Goal: Transaction & Acquisition: Purchase product/service

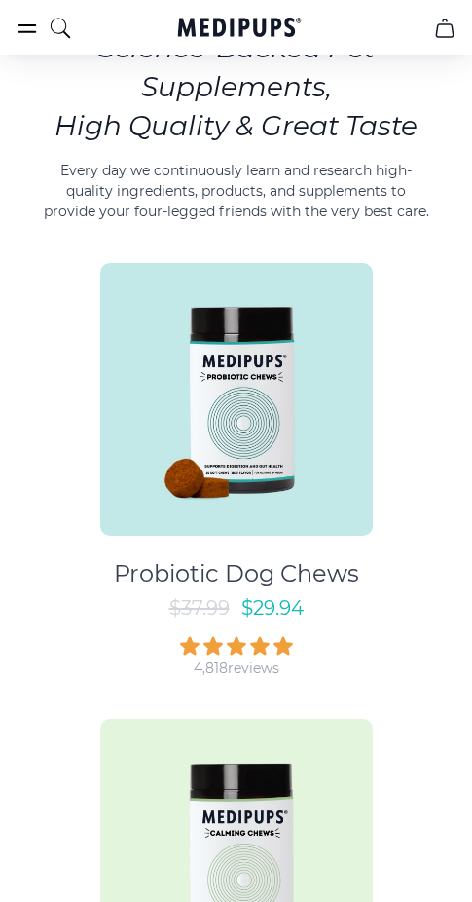
scroll to position [877, 0]
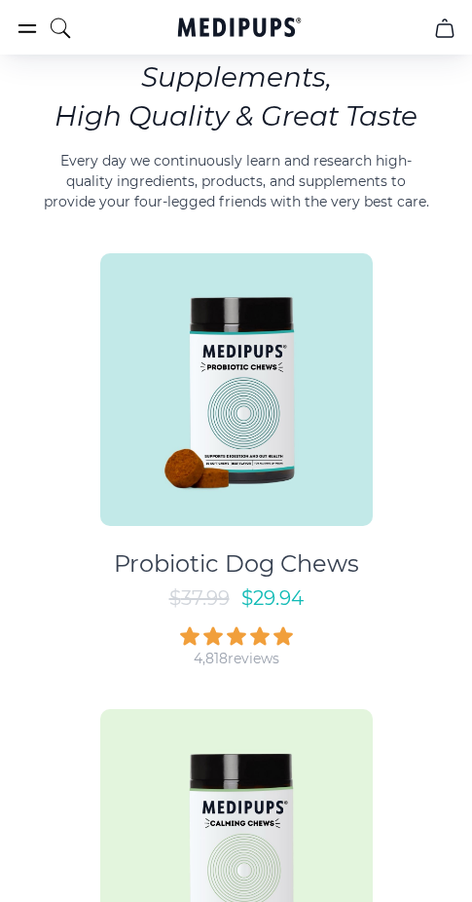
click at [233, 394] on img at bounding box center [236, 389] width 273 height 273
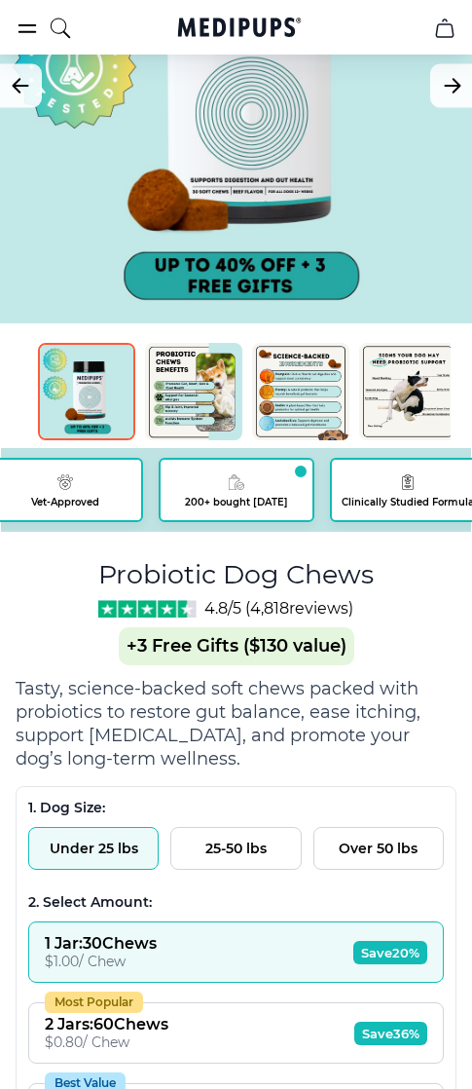
scroll to position [292, 0]
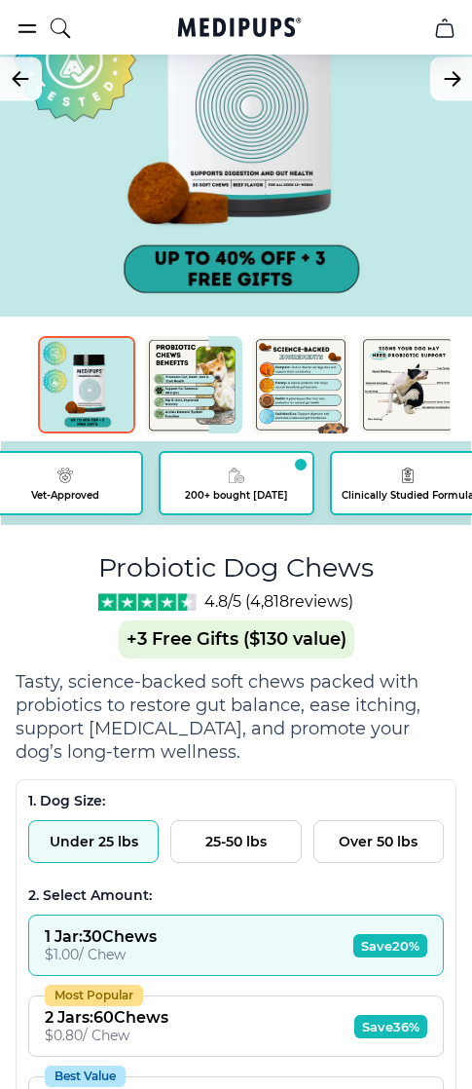
click at [83, 588] on div "BestSeller 200+ people bought in the last 24 hours Probiotic Dog Chews (+ 3 Fre…" at bounding box center [236, 672] width 441 height 1665
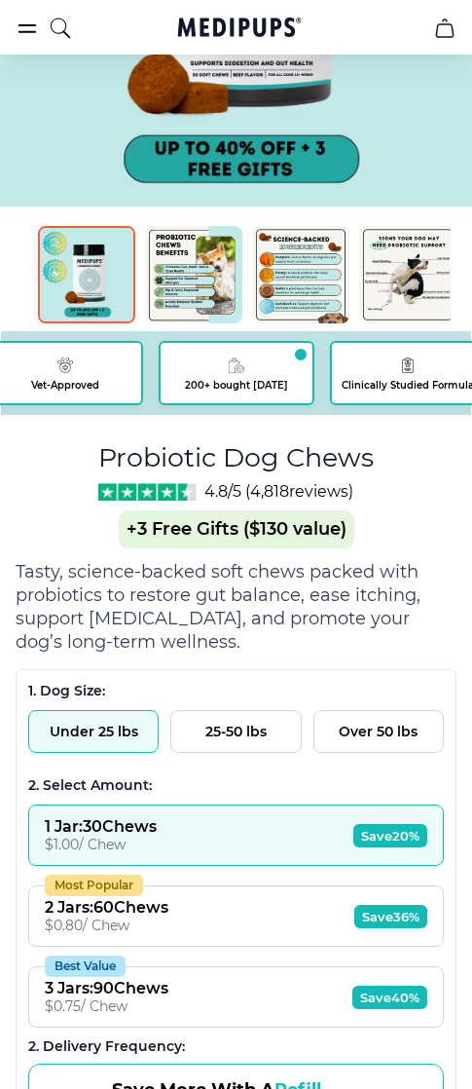
scroll to position [390, 0]
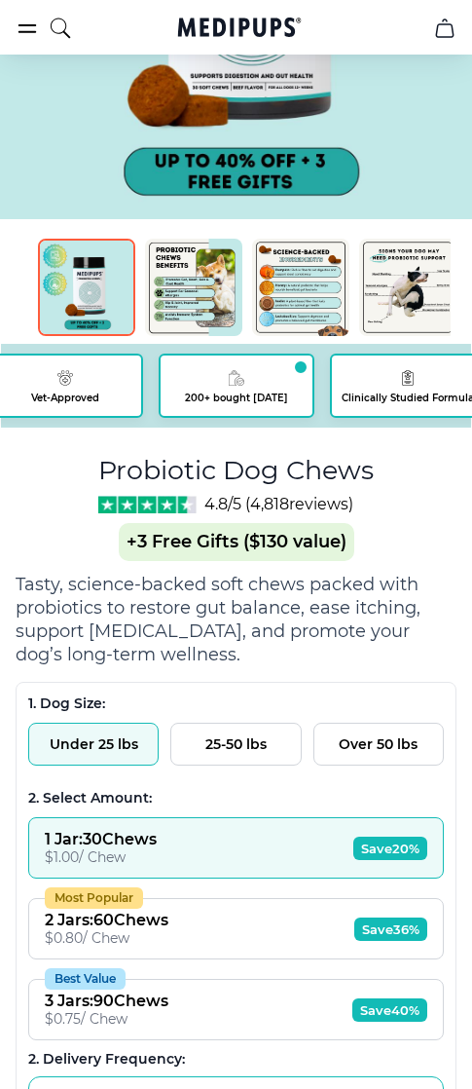
drag, startPoint x: 67, startPoint y: 502, endPoint x: 366, endPoint y: 503, distance: 299.0
click at [366, 503] on div "BestSeller 200+ people bought in the last 24 hours Probiotic Dog Chews (+ 3 Fre…" at bounding box center [236, 575] width 441 height 1665
click at [50, 552] on div "BestSeller 200+ people bought in the last 24 hours Probiotic Dog Chews (+ 3 Fre…" at bounding box center [236, 575] width 441 height 1665
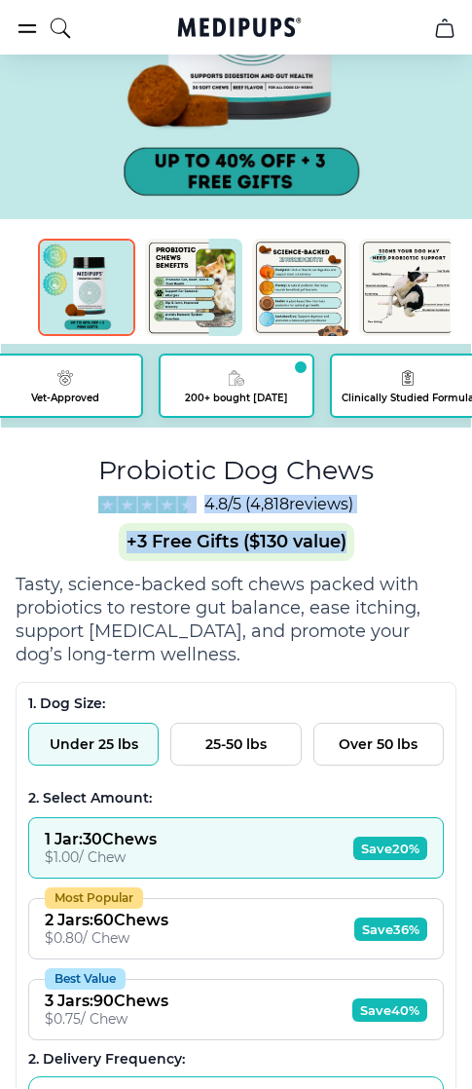
drag, startPoint x: 73, startPoint y: 507, endPoint x: 395, endPoint y: 524, distance: 322.8
click at [395, 524] on div "BestSeller 200+ people bought in the last 24 hours Probiotic Dog Chews (+ 3 Fre…" at bounding box center [236, 575] width 441 height 1665
click at [394, 507] on div "BestSeller 200+ people bought in the last 24 hours Probiotic Dog Chews (+ 3 Fre…" at bounding box center [236, 575] width 441 height 1665
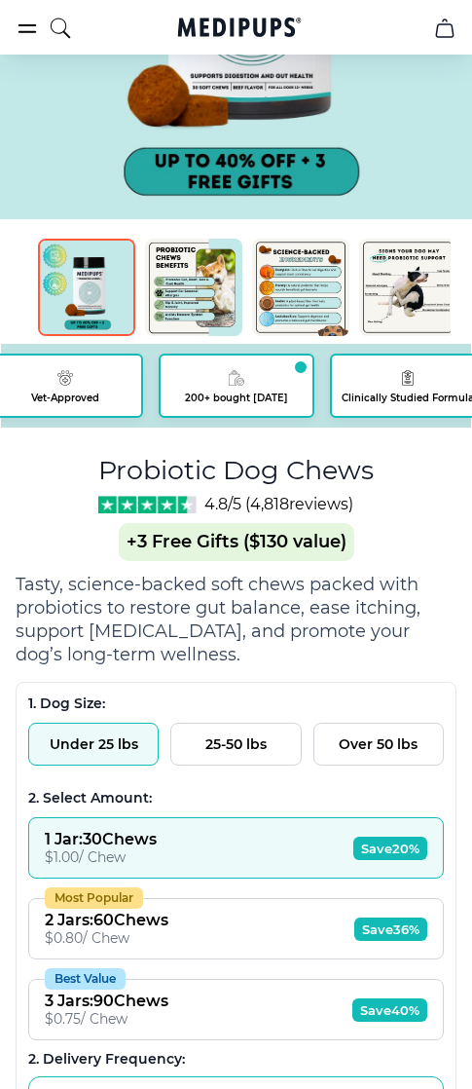
drag, startPoint x: 386, startPoint y: 502, endPoint x: 68, endPoint y: 504, distance: 317.5
click at [68, 504] on div "BestSeller 200+ people bought in the last 24 hours Probiotic Dog Chews (+ 3 Fre…" at bounding box center [236, 575] width 441 height 1665
click at [228, 515] on div "Probiotic Dog Chews 4.8/5 ( 4,818 reviews) +3 Free Gifts ($130 value)" at bounding box center [236, 506] width 276 height 110
drag, startPoint x: 240, startPoint y: 504, endPoint x: 205, endPoint y: 507, distance: 35.3
click at [205, 507] on span "4.8/5 ( 4,818 reviews)" at bounding box center [279, 504] width 149 height 19
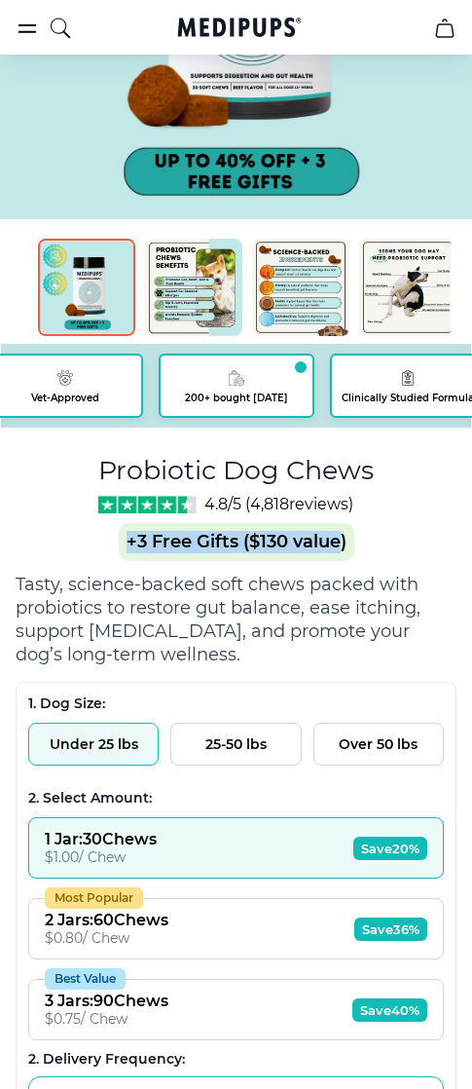
drag, startPoint x: 103, startPoint y: 537, endPoint x: 406, endPoint y: 556, distance: 303.6
click at [347, 556] on div "Probiotic Dog Chews 4.8/5 ( 4,818 reviews) +3 Free Gifts ($130 value)" at bounding box center [236, 506] width 276 height 110
click at [407, 552] on div "BestSeller 200+ people bought in the last 24 hours Probiotic Dog Chews (+ 3 Fre…" at bounding box center [236, 575] width 441 height 1665
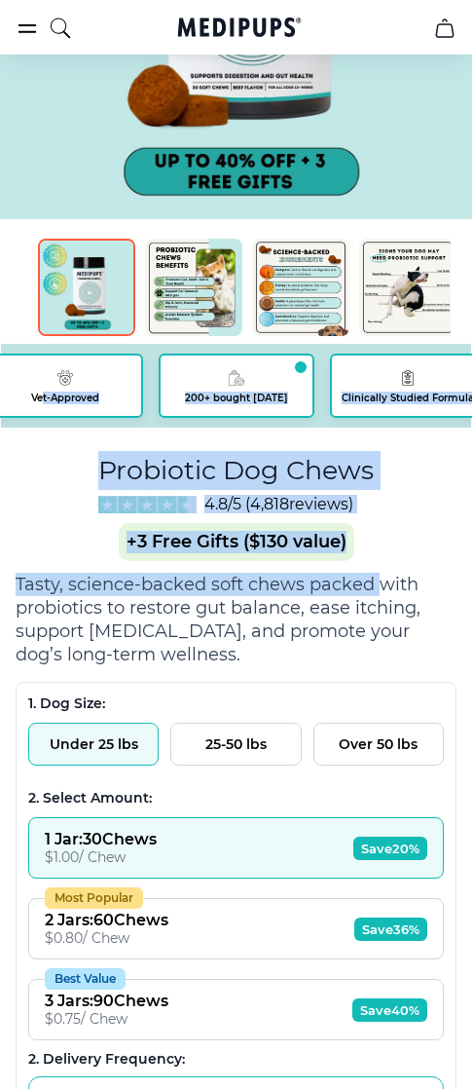
drag, startPoint x: 42, startPoint y: 434, endPoint x: 389, endPoint y: 569, distance: 371.9
click at [383, 580] on div "BestSeller 200+ people bought in the last 24 hours Probiotic Dog Chews (+ 3 Fre…" at bounding box center [236, 575] width 441 height 1665
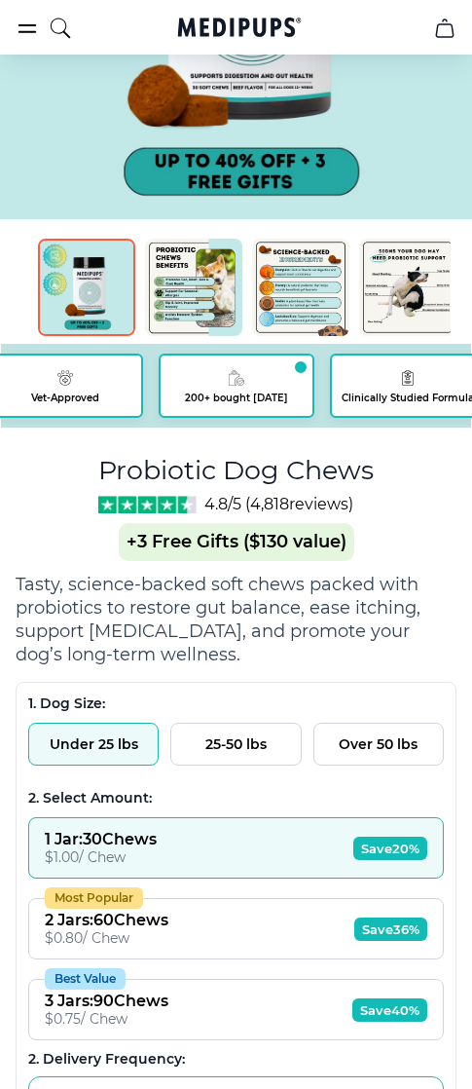
click at [389, 563] on div "BestSeller 200+ people bought in the last 24 hours Probiotic Dog Chews (+ 3 Fre…" at bounding box center [236, 575] width 441 height 1665
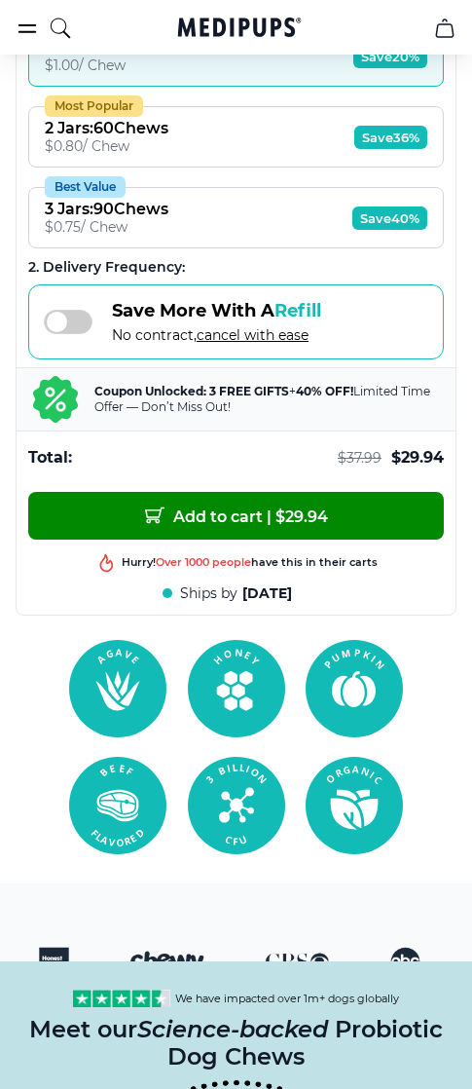
scroll to position [1071, 0]
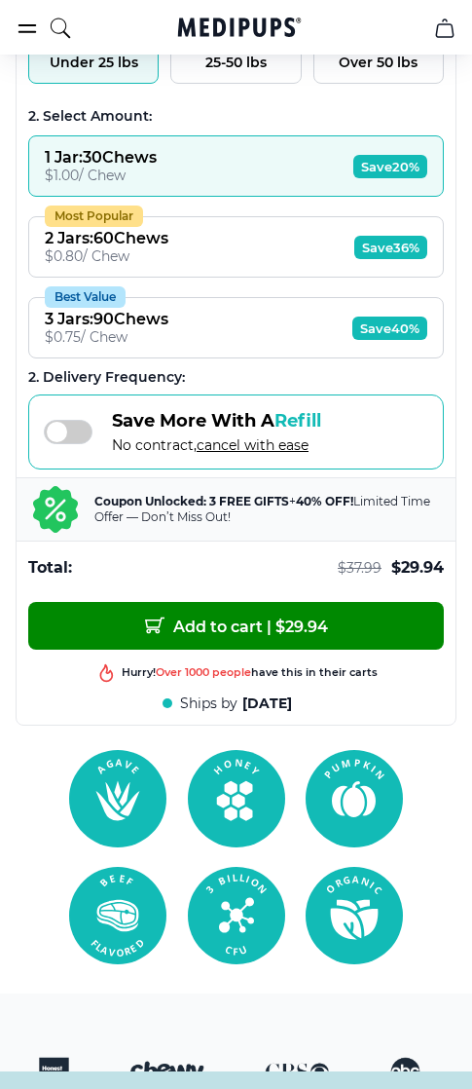
click at [123, 672] on div "Best product in this shop" at bounding box center [236, 675] width 416 height 23
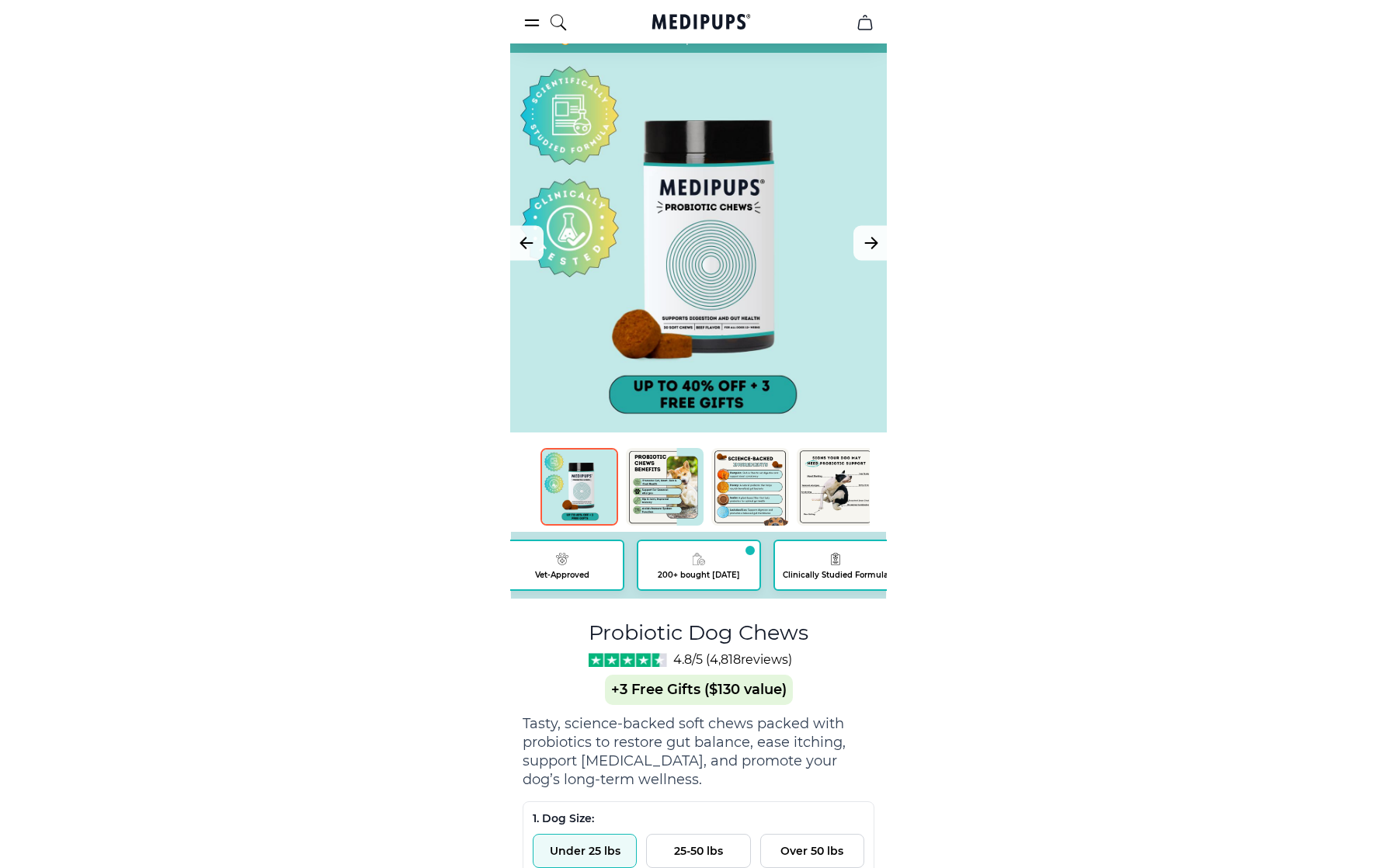
scroll to position [0, 0]
